Goal: Task Accomplishment & Management: Use online tool/utility

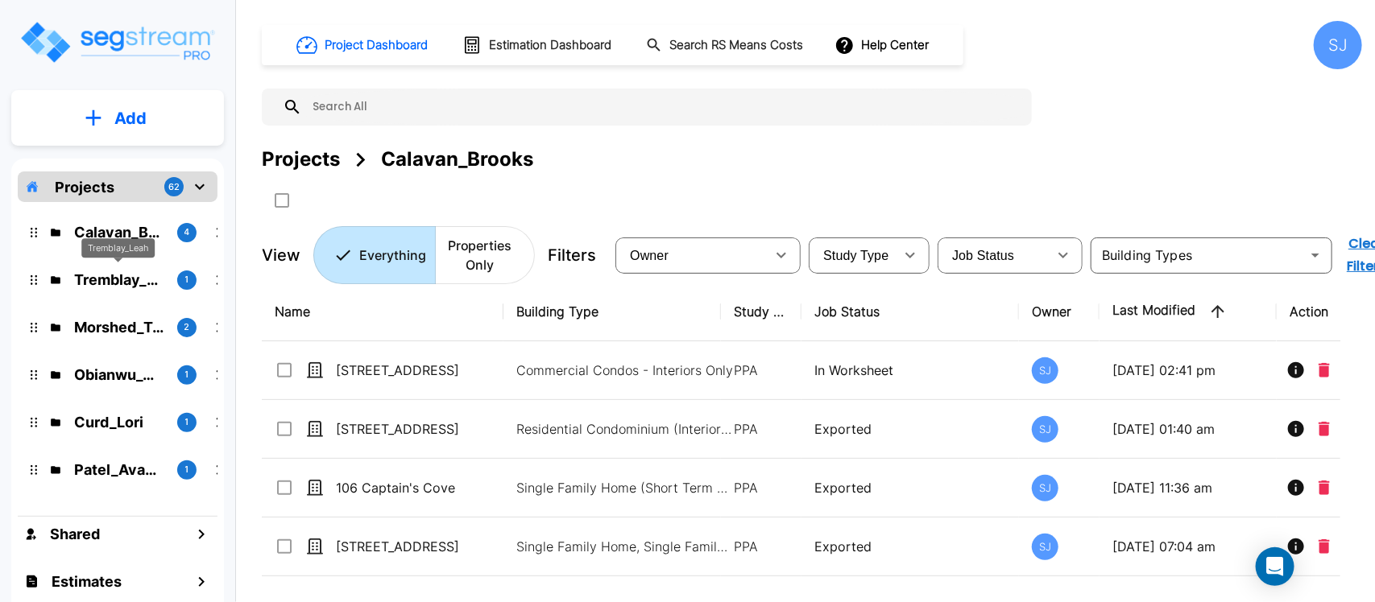
click at [121, 275] on p "Tremblay_Leah" at bounding box center [119, 280] width 90 height 22
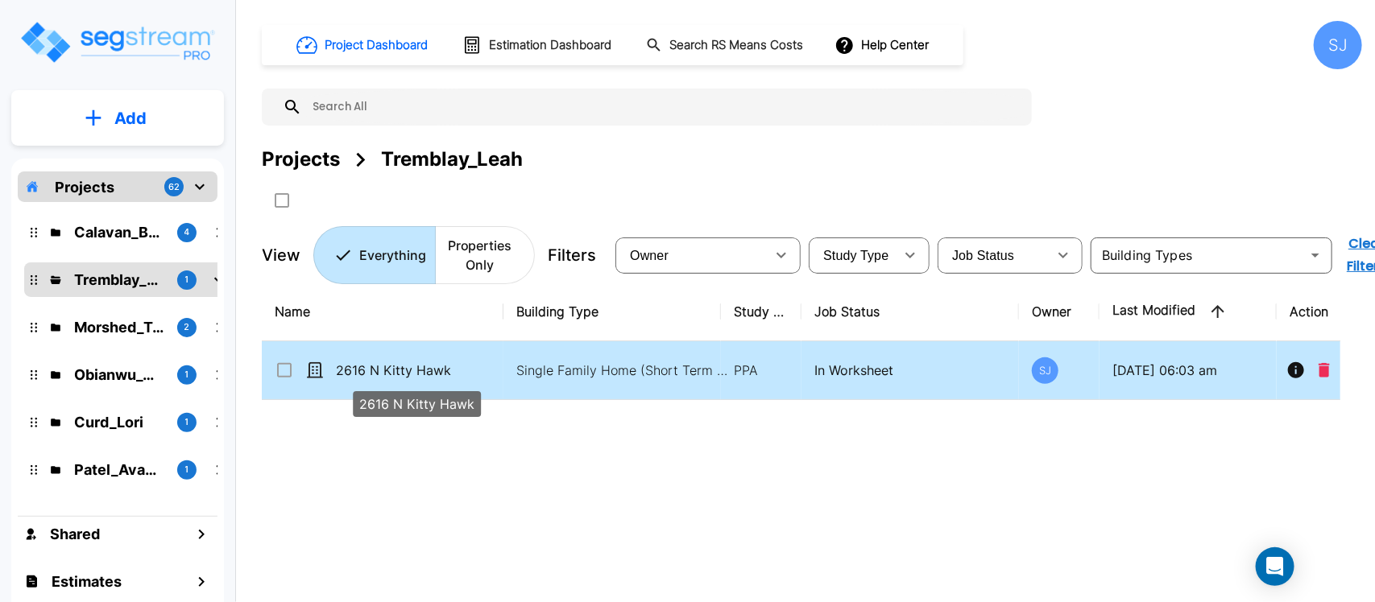
click at [491, 366] on p "2616 N Kitty Hawk" at bounding box center [416, 370] width 161 height 19
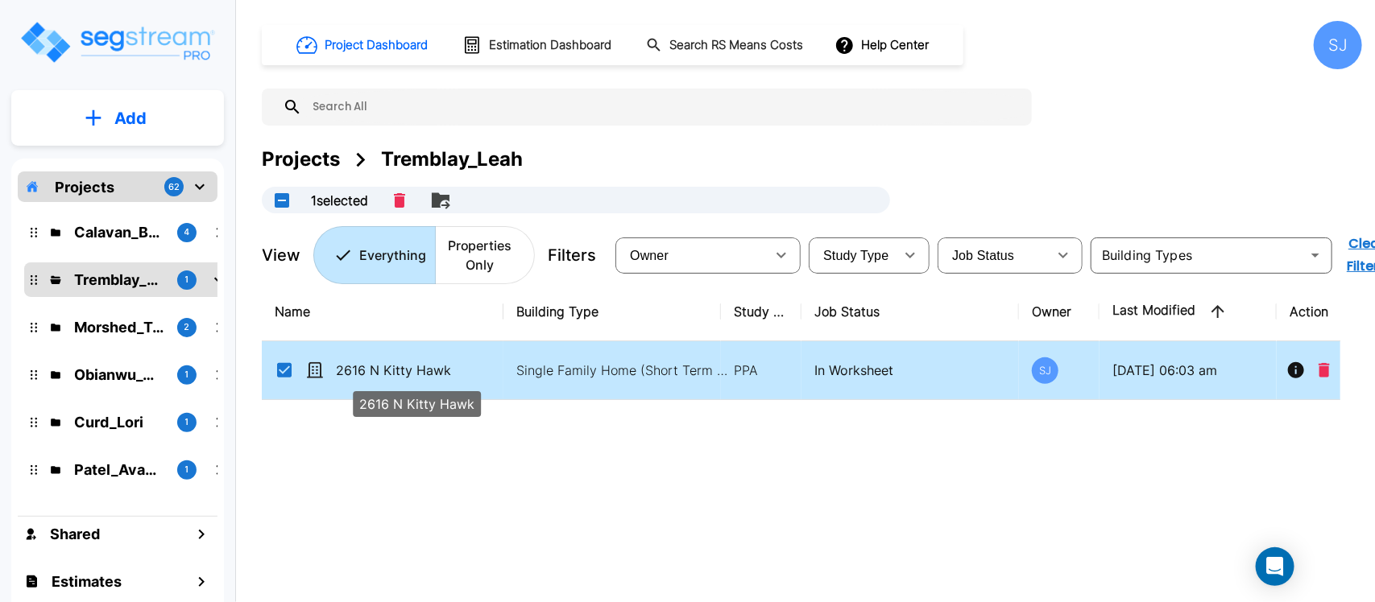
click at [491, 365] on p "2616 N Kitty Hawk" at bounding box center [416, 370] width 161 height 19
checkbox input "false"
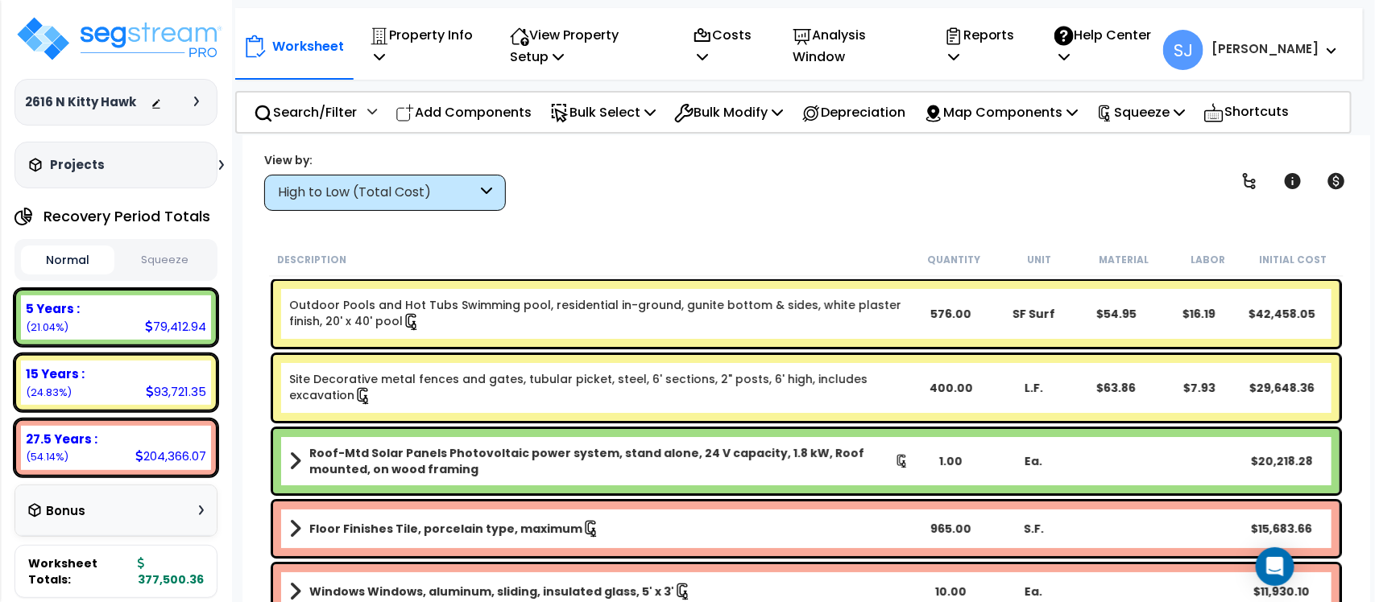
click at [145, 262] on button "Squeeze" at bounding box center [164, 260] width 93 height 28
click at [1137, 99] on div "Squeeze" at bounding box center [1140, 112] width 89 height 38
click at [967, 174] on div "View by: High to Low (Total Cost) High to Low (Total Cost)" at bounding box center [806, 181] width 1095 height 60
click at [1020, 52] on p "Reports" at bounding box center [982, 45] width 77 height 43
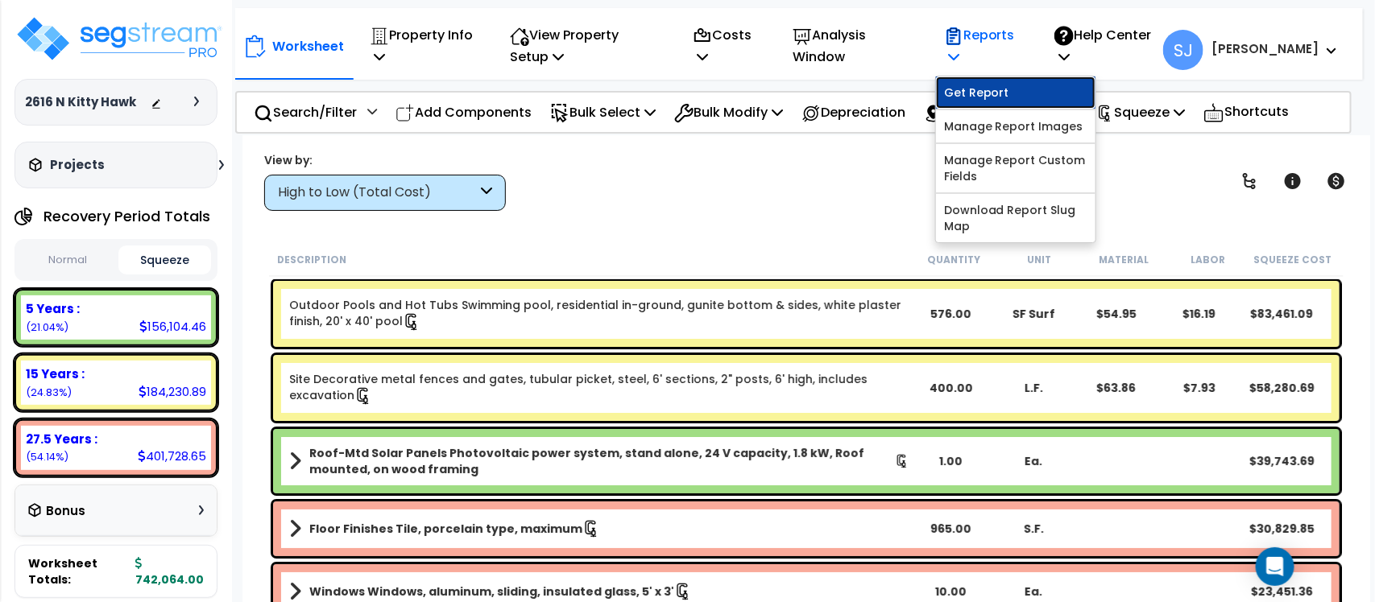
click at [1008, 95] on link "Get Report" at bounding box center [1015, 93] width 159 height 32
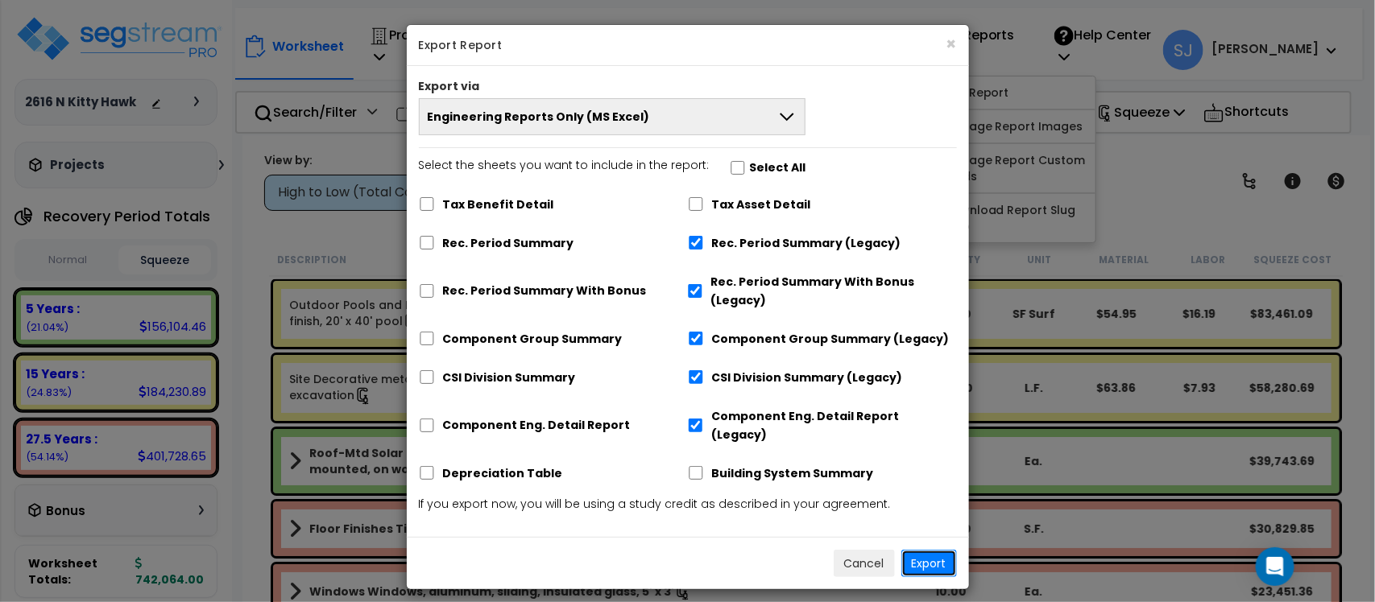
click at [920, 550] on button "Export" at bounding box center [929, 563] width 56 height 27
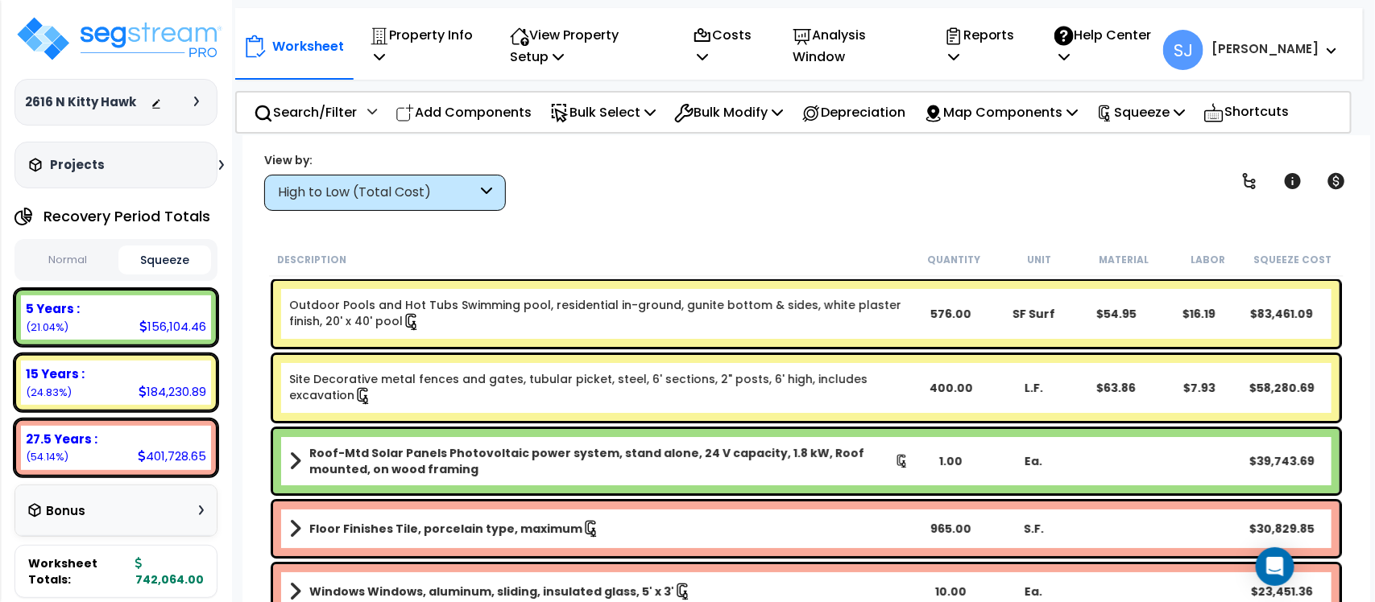
click at [187, 333] on div "156,104.46" at bounding box center [172, 326] width 67 height 17
copy div "156,104.46"
click at [189, 321] on div "156,104.46" at bounding box center [172, 326] width 67 height 17
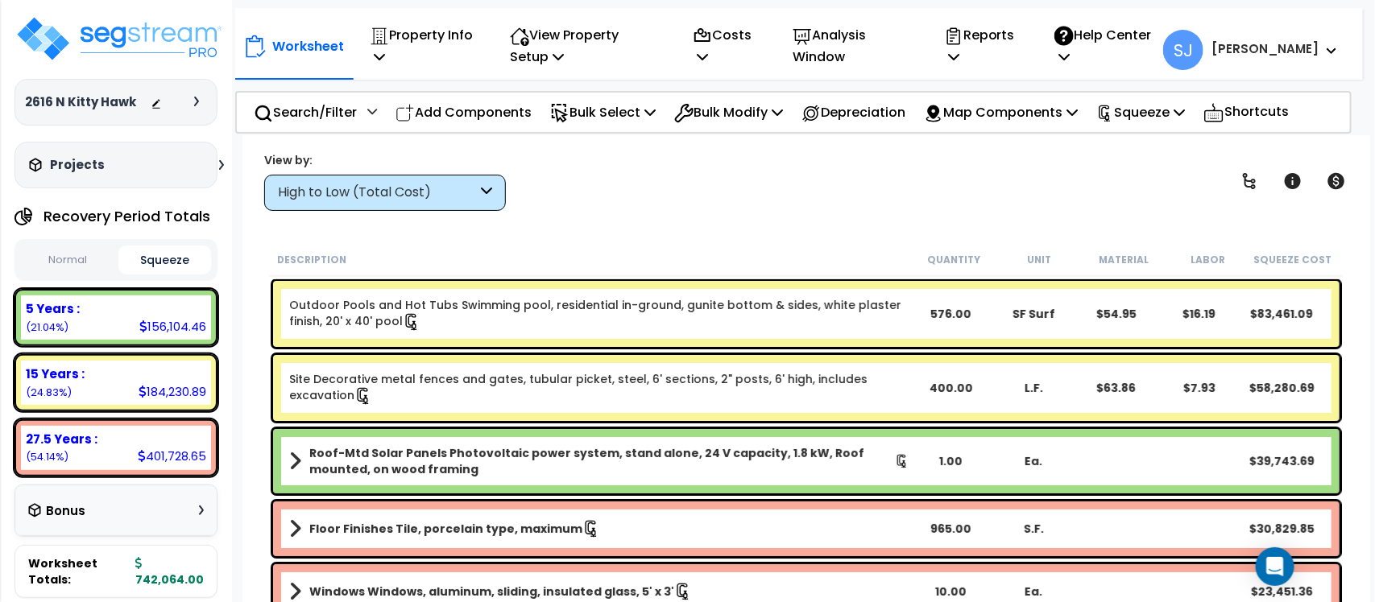
click at [169, 399] on div "184,230.89" at bounding box center [173, 391] width 68 height 17
copy div "184,230.89"
click at [174, 461] on div "401,728.65" at bounding box center [172, 456] width 68 height 17
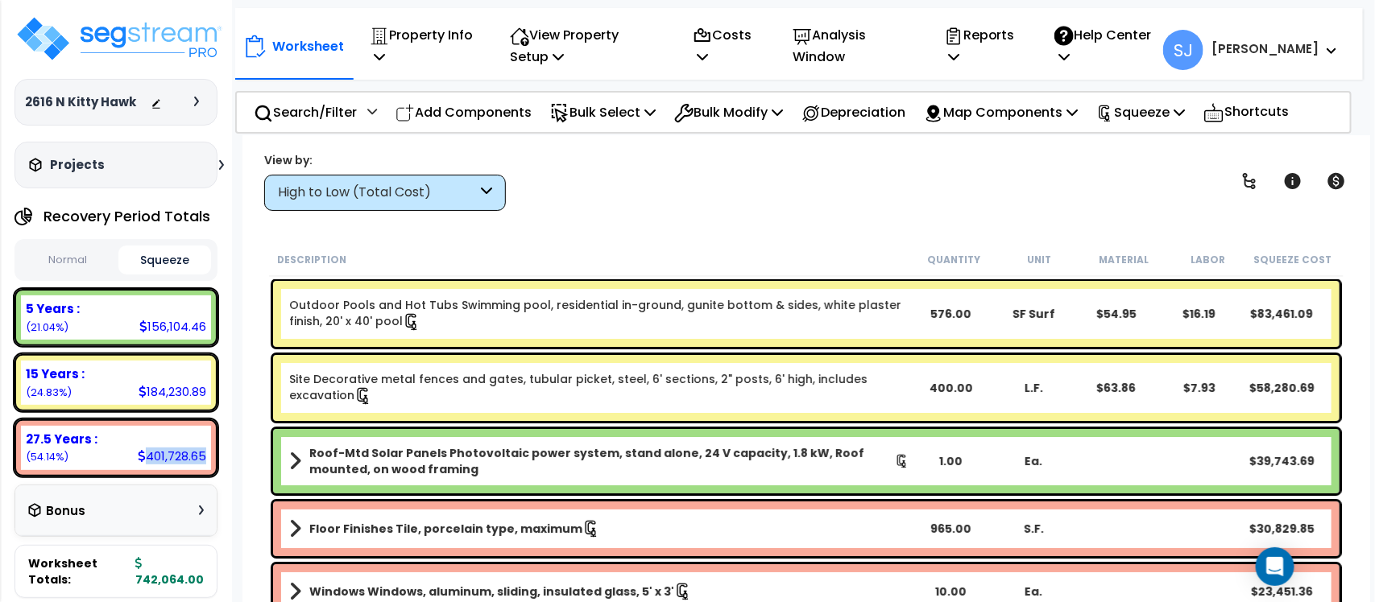
copy div "401,728.65"
drag, startPoint x: 158, startPoint y: 46, endPoint x: 178, endPoint y: 33, distance: 23.9
click at [158, 46] on img at bounding box center [118, 38] width 209 height 48
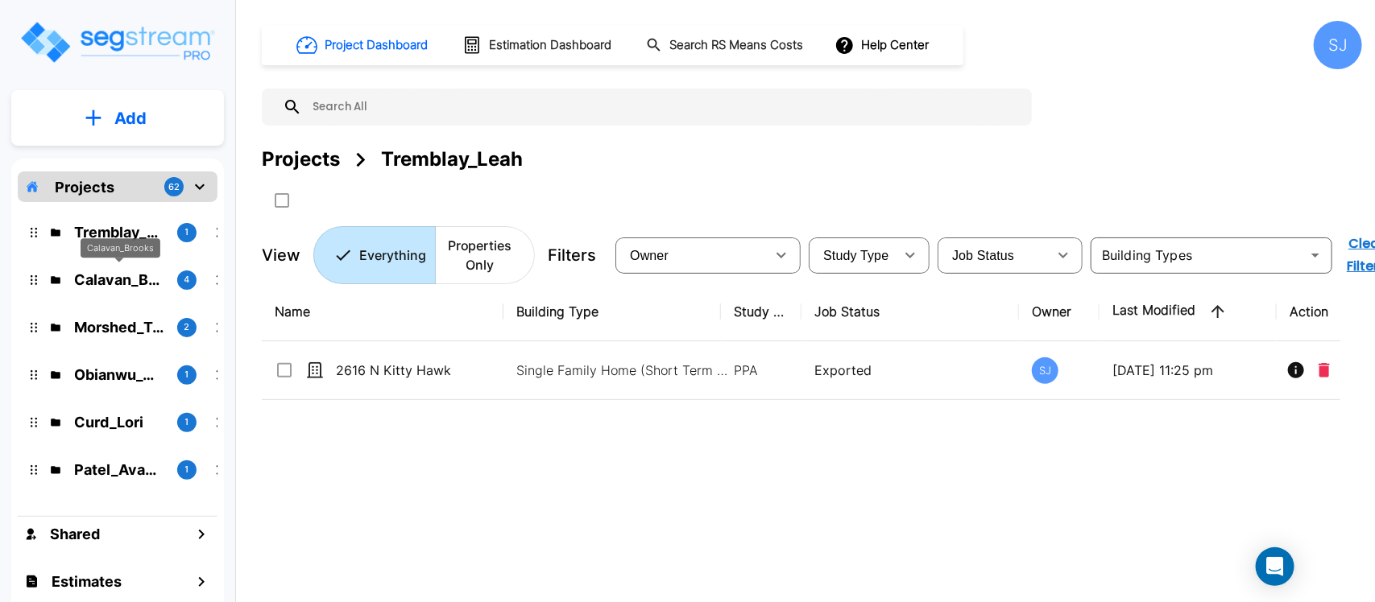
click at [137, 267] on div "Calavan_Brooks" at bounding box center [121, 253] width 80 height 31
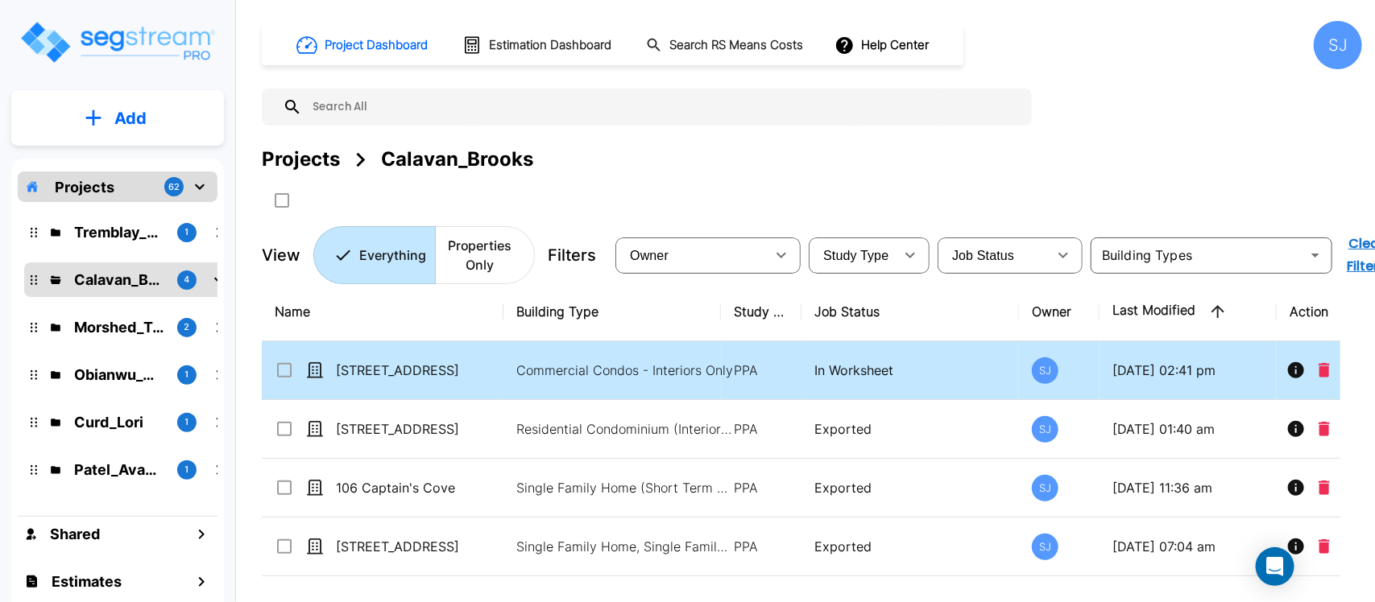
click at [511, 367] on td "Commercial Condos - Interiors Only" at bounding box center [611, 370] width 217 height 59
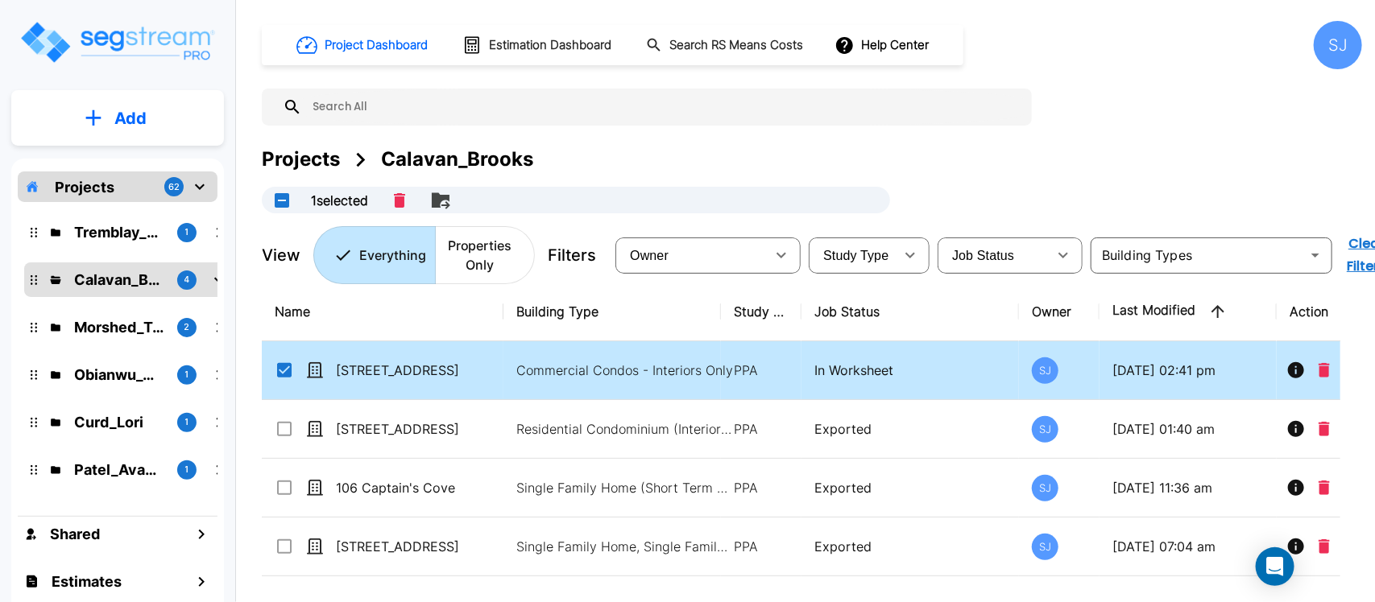
checkbox input "true"
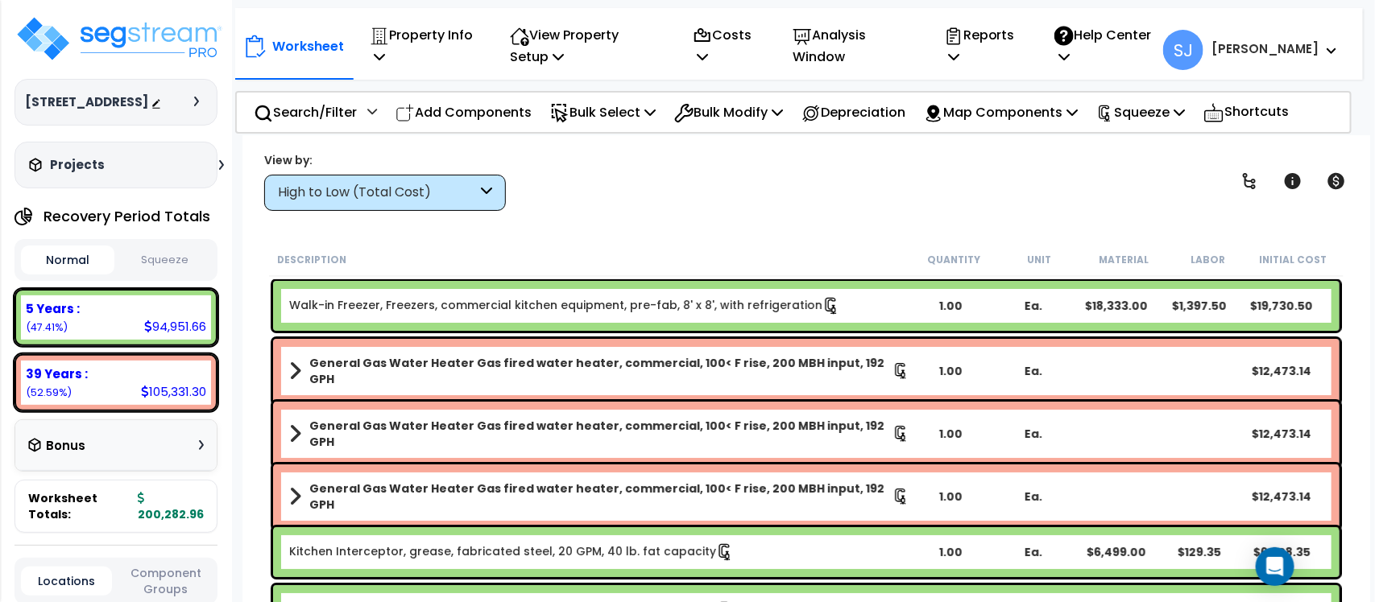
click at [181, 275] on button "Squeeze" at bounding box center [164, 260] width 93 height 28
click at [1173, 118] on p "Squeeze" at bounding box center [1140, 112] width 89 height 22
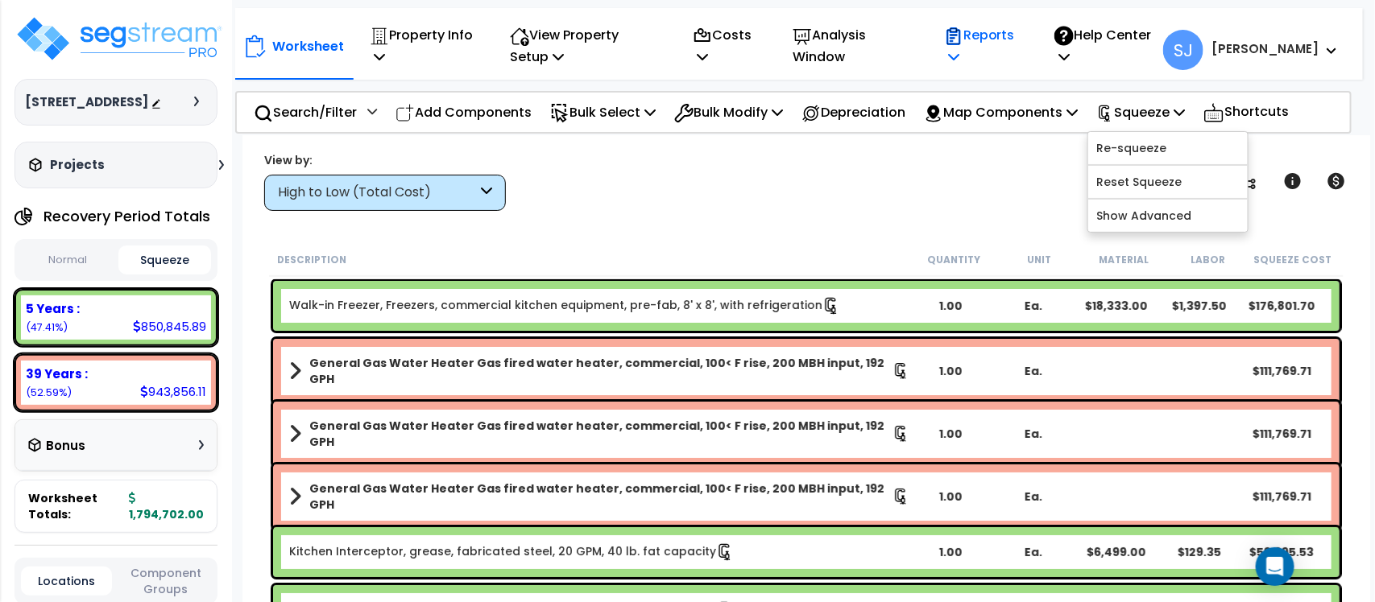
click at [1020, 35] on p "Reports" at bounding box center [982, 45] width 77 height 43
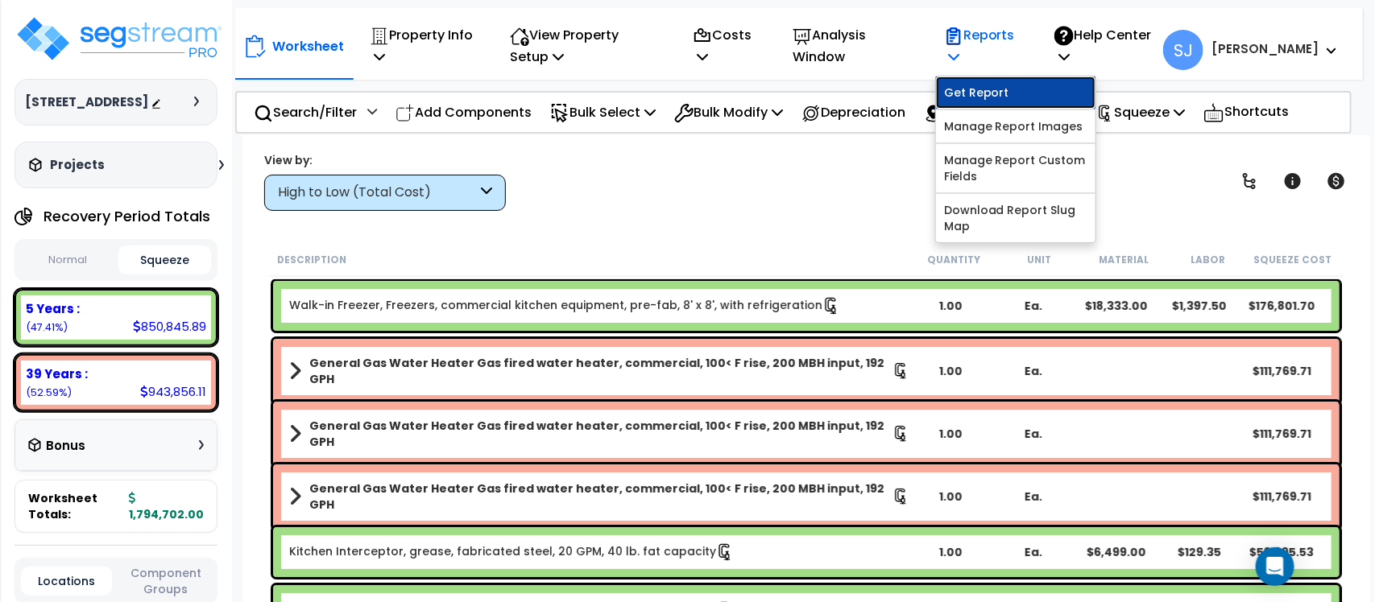
click at [1029, 94] on link "Get Report" at bounding box center [1015, 93] width 159 height 32
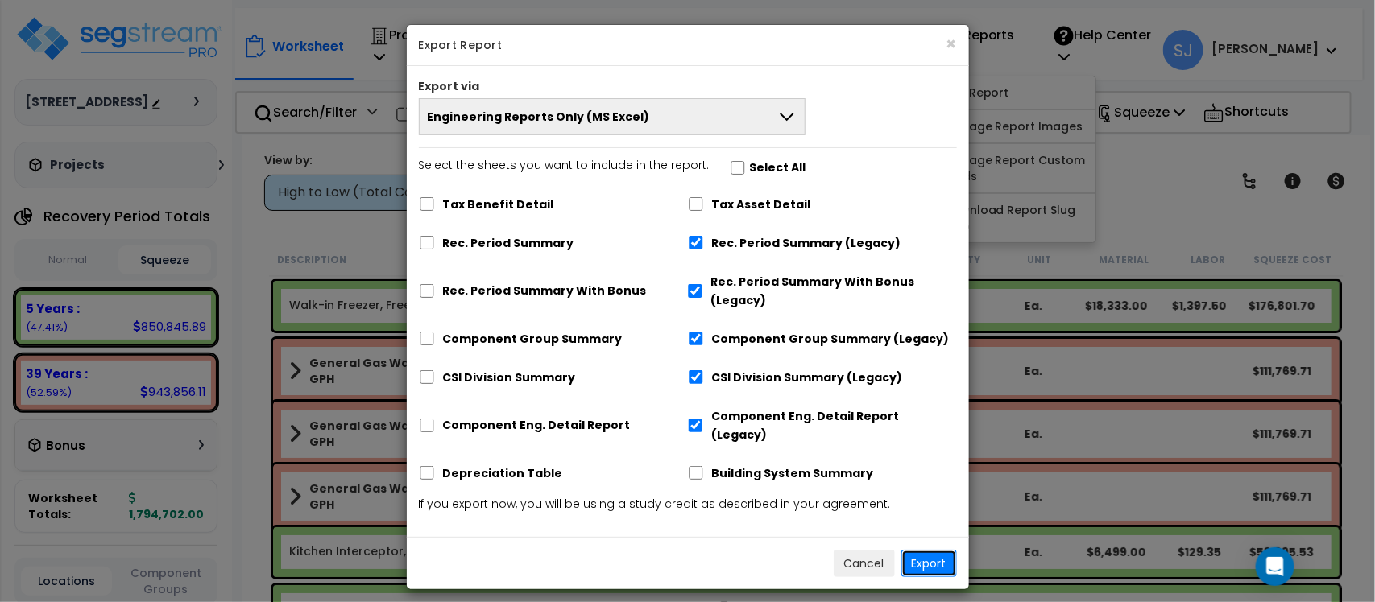
click at [931, 550] on button "Export" at bounding box center [929, 563] width 56 height 27
